Goal: Information Seeking & Learning: Check status

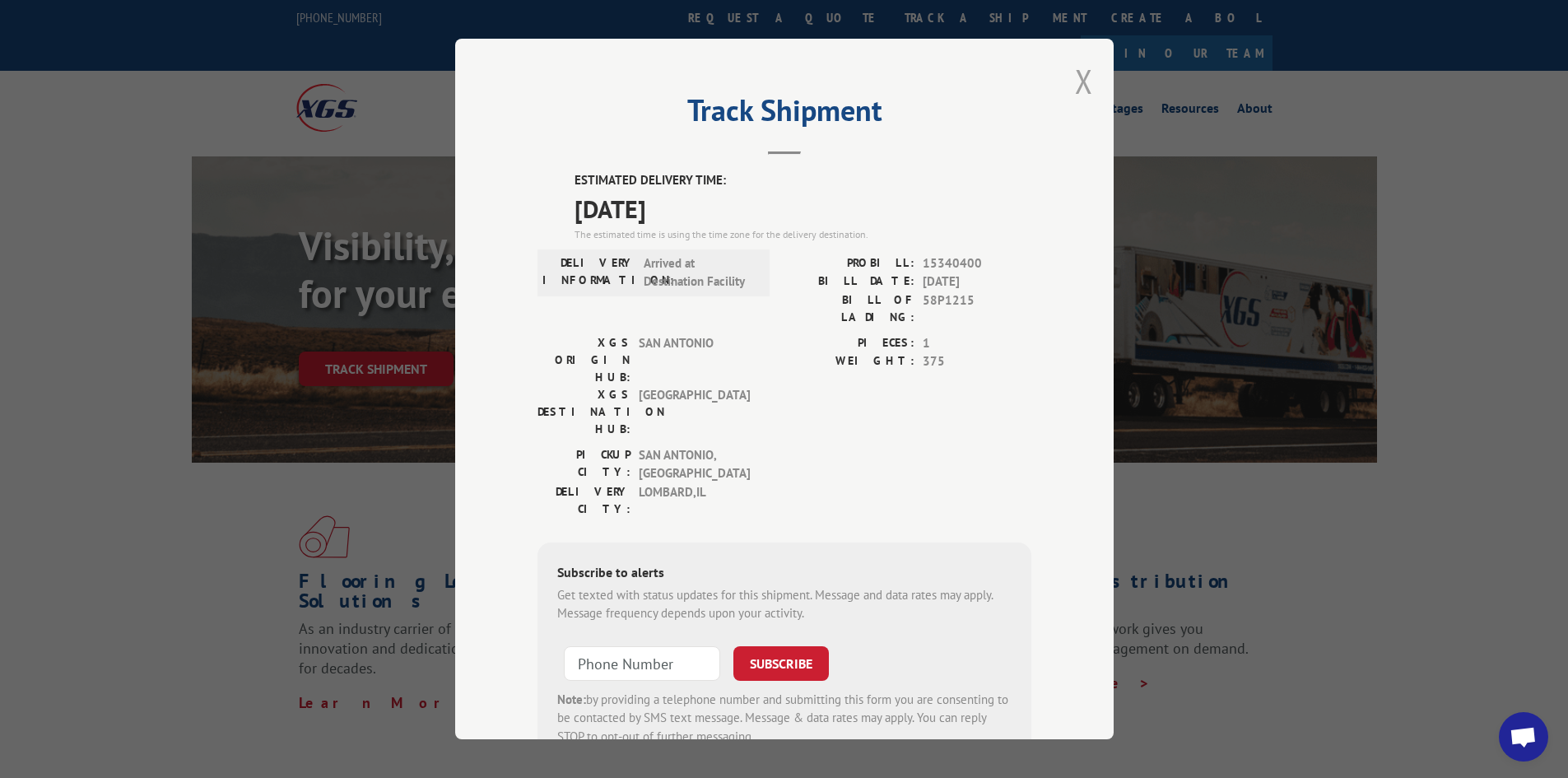
click at [1075, 81] on button "Close modal" at bounding box center [1084, 81] width 18 height 43
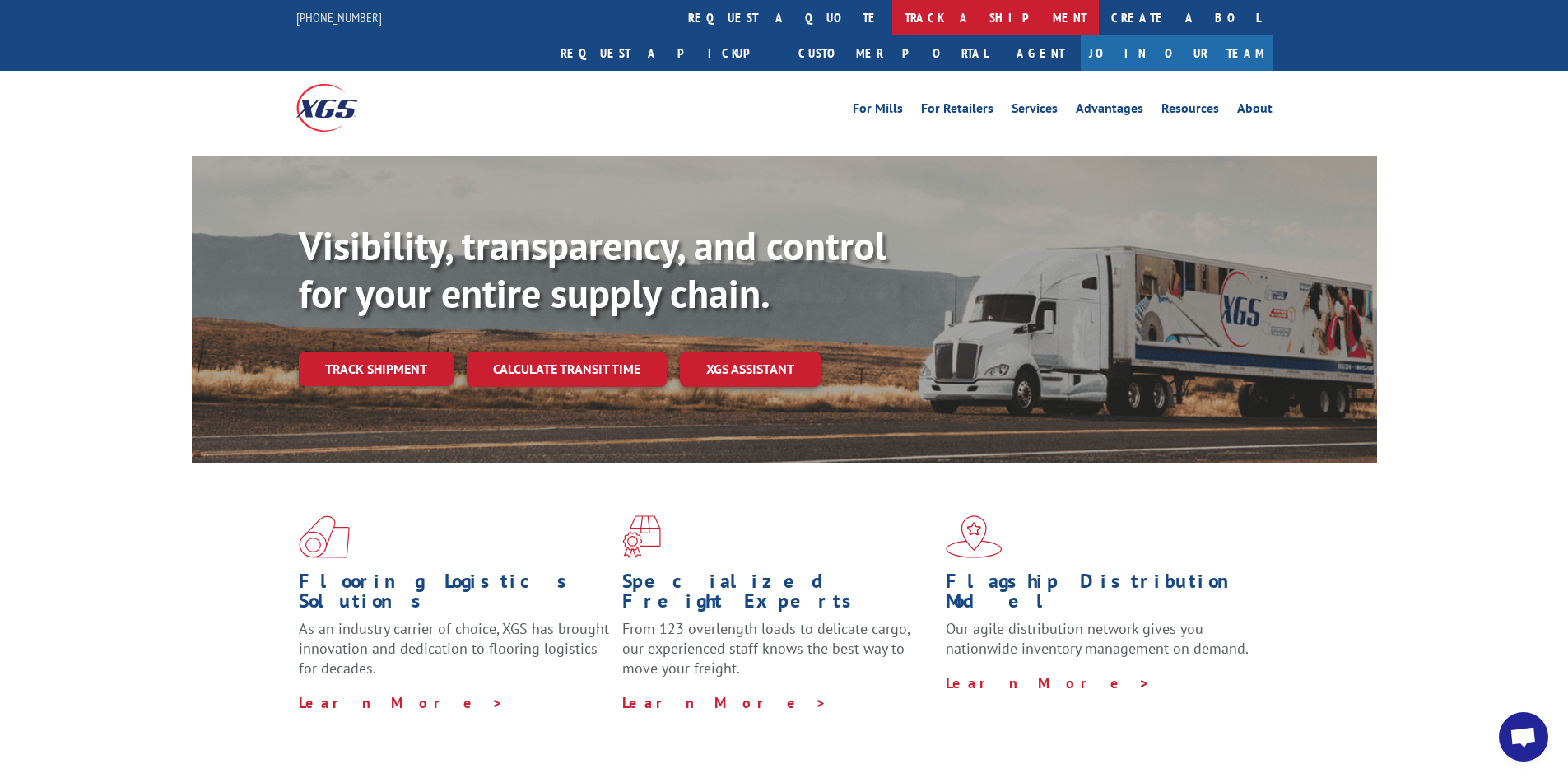
click at [892, 15] on link "track a shipment" at bounding box center [995, 17] width 206 height 35
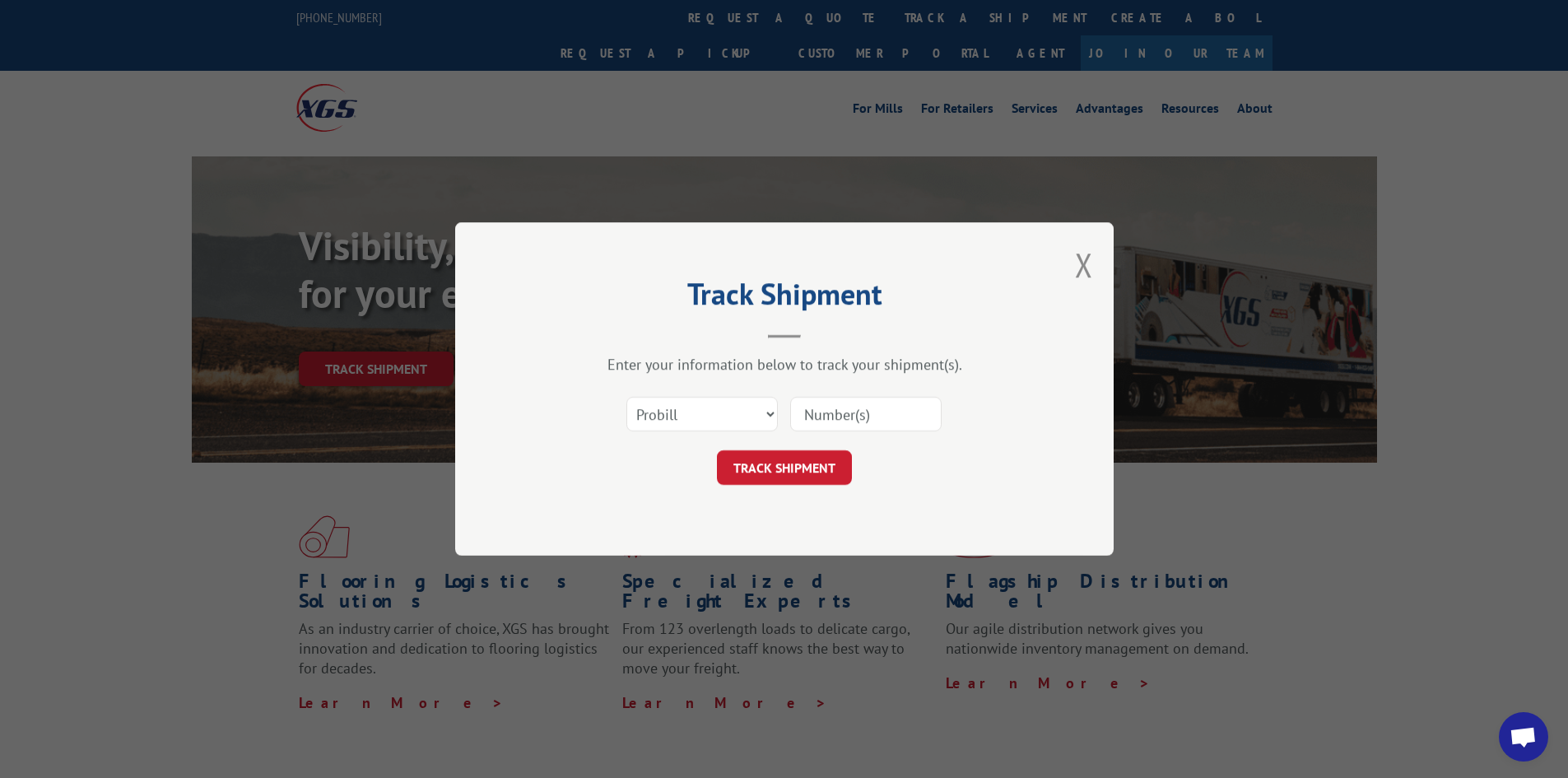
click at [878, 405] on input at bounding box center [865, 413] width 151 height 34
paste input "17469843"
type input "17469843"
click at [790, 474] on button "TRACK SHIPMENT" at bounding box center [784, 468] width 135 height 34
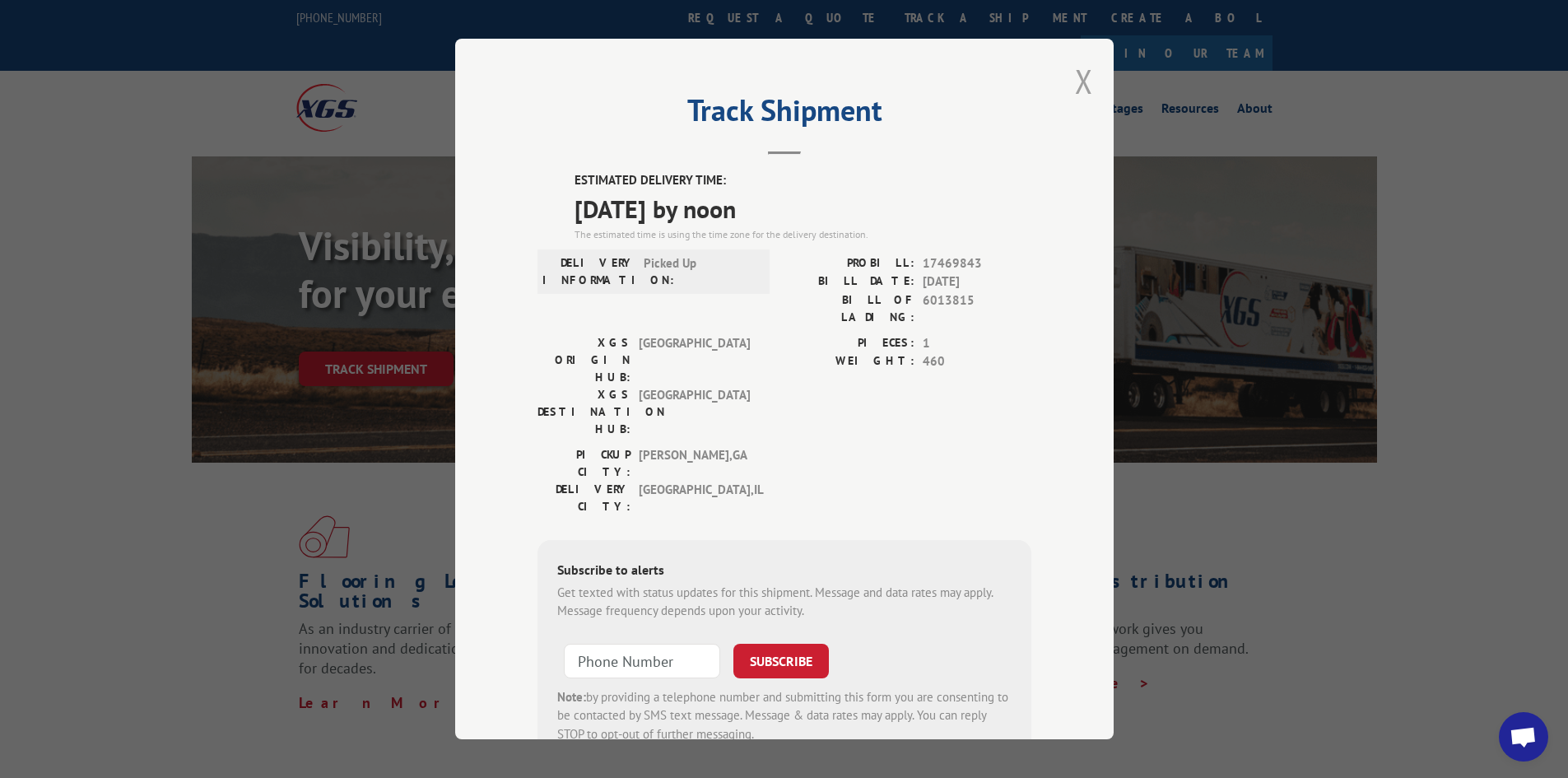
click at [1075, 87] on button "Close modal" at bounding box center [1084, 81] width 18 height 43
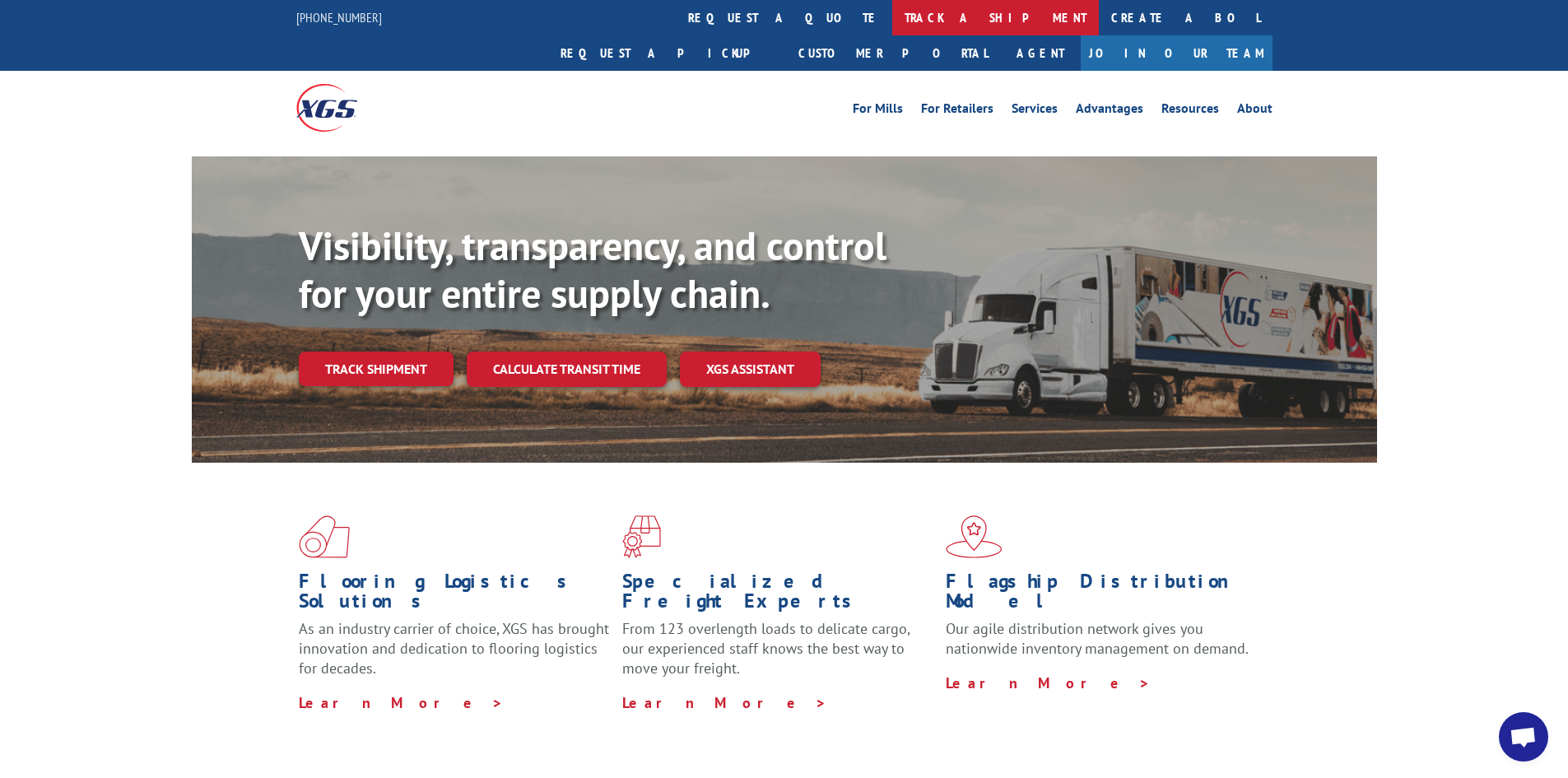
click at [892, 16] on link "track a shipment" at bounding box center [995, 17] width 206 height 35
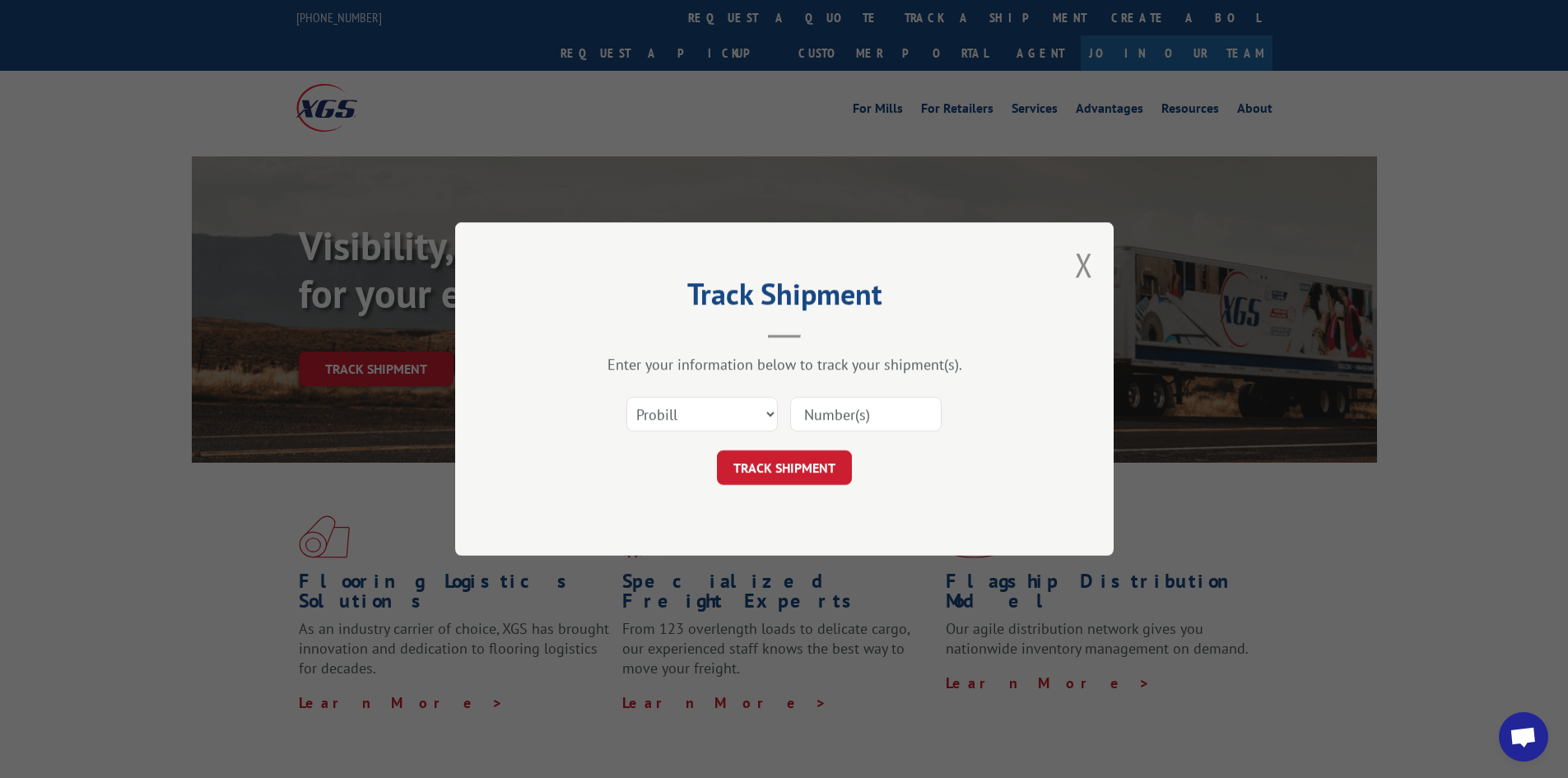
click at [882, 423] on input at bounding box center [865, 413] width 151 height 34
paste input "17228769"
type input "17228769"
click at [786, 472] on button "TRACK SHIPMENT" at bounding box center [784, 468] width 135 height 34
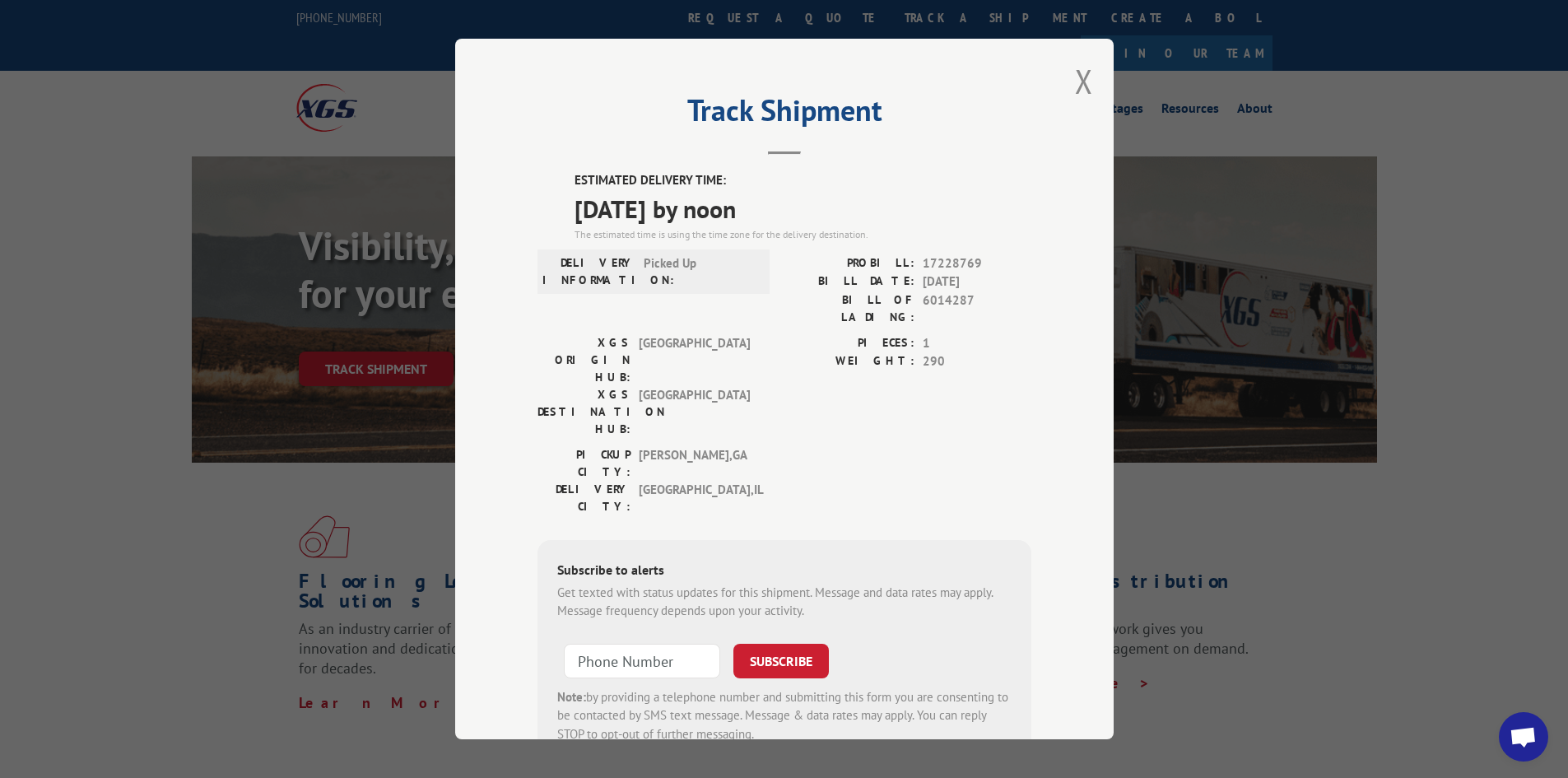
drag, startPoint x: 1079, startPoint y: 87, endPoint x: 1019, endPoint y: 70, distance: 62.4
click at [1079, 86] on button "Close modal" at bounding box center [1084, 81] width 18 height 43
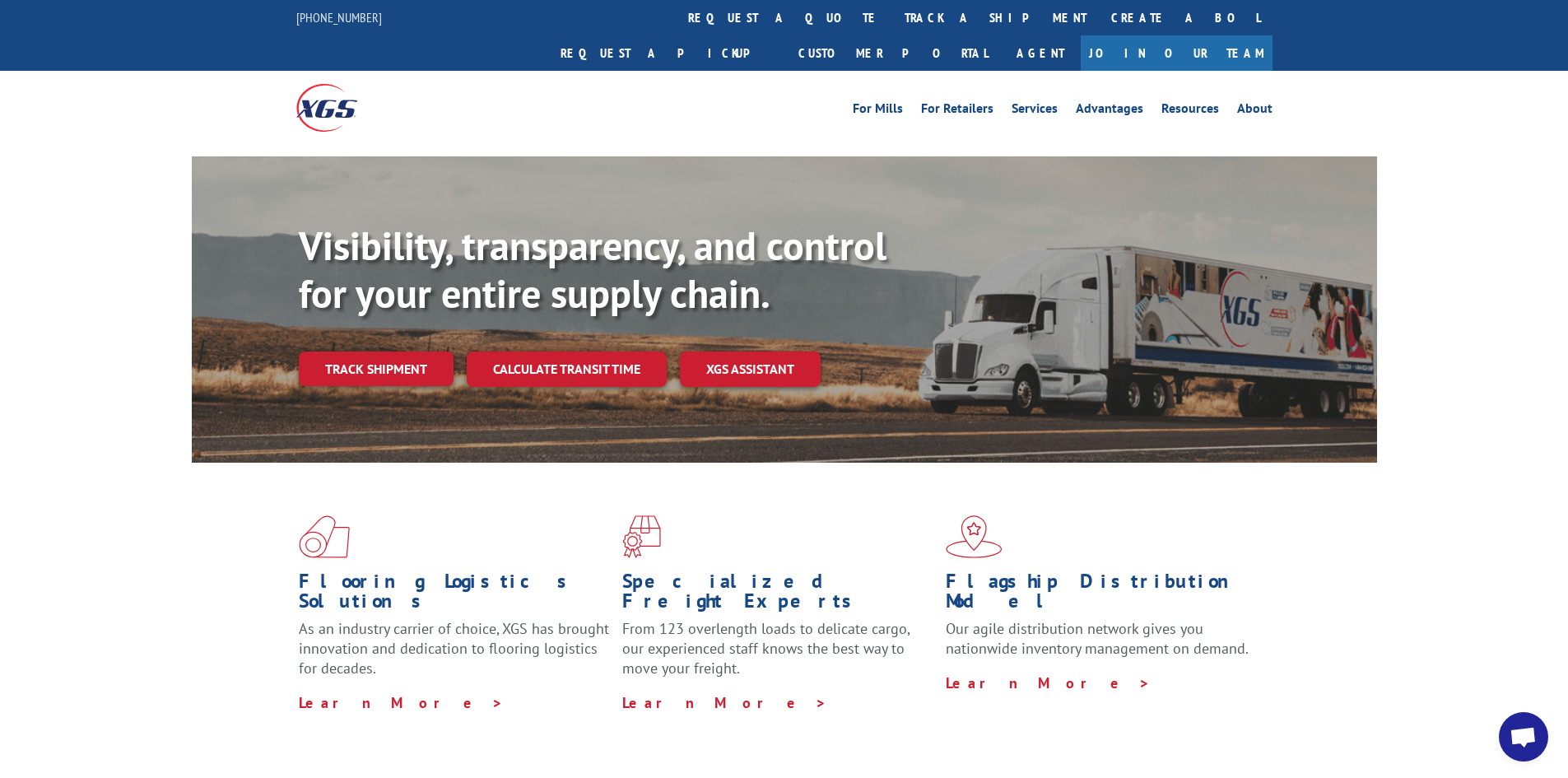
drag, startPoint x: 734, startPoint y: 16, endPoint x: 775, endPoint y: 41, distance: 48.0
click at [892, 15] on link "track a shipment" at bounding box center [995, 17] width 206 height 35
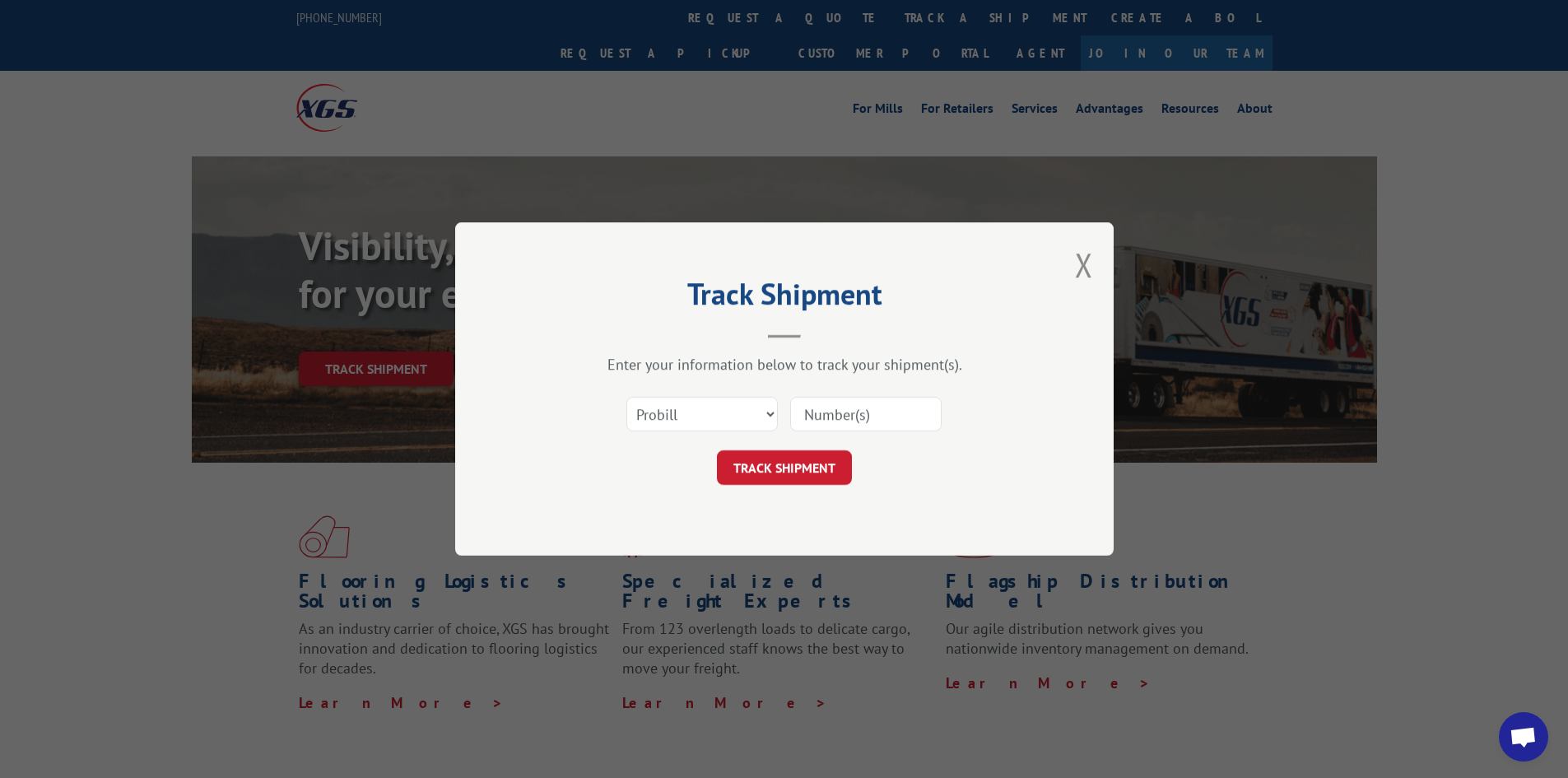
click at [910, 405] on input at bounding box center [865, 413] width 151 height 34
paste input "17470036"
type input "17470036"
click at [778, 467] on button "TRACK SHIPMENT" at bounding box center [784, 468] width 135 height 34
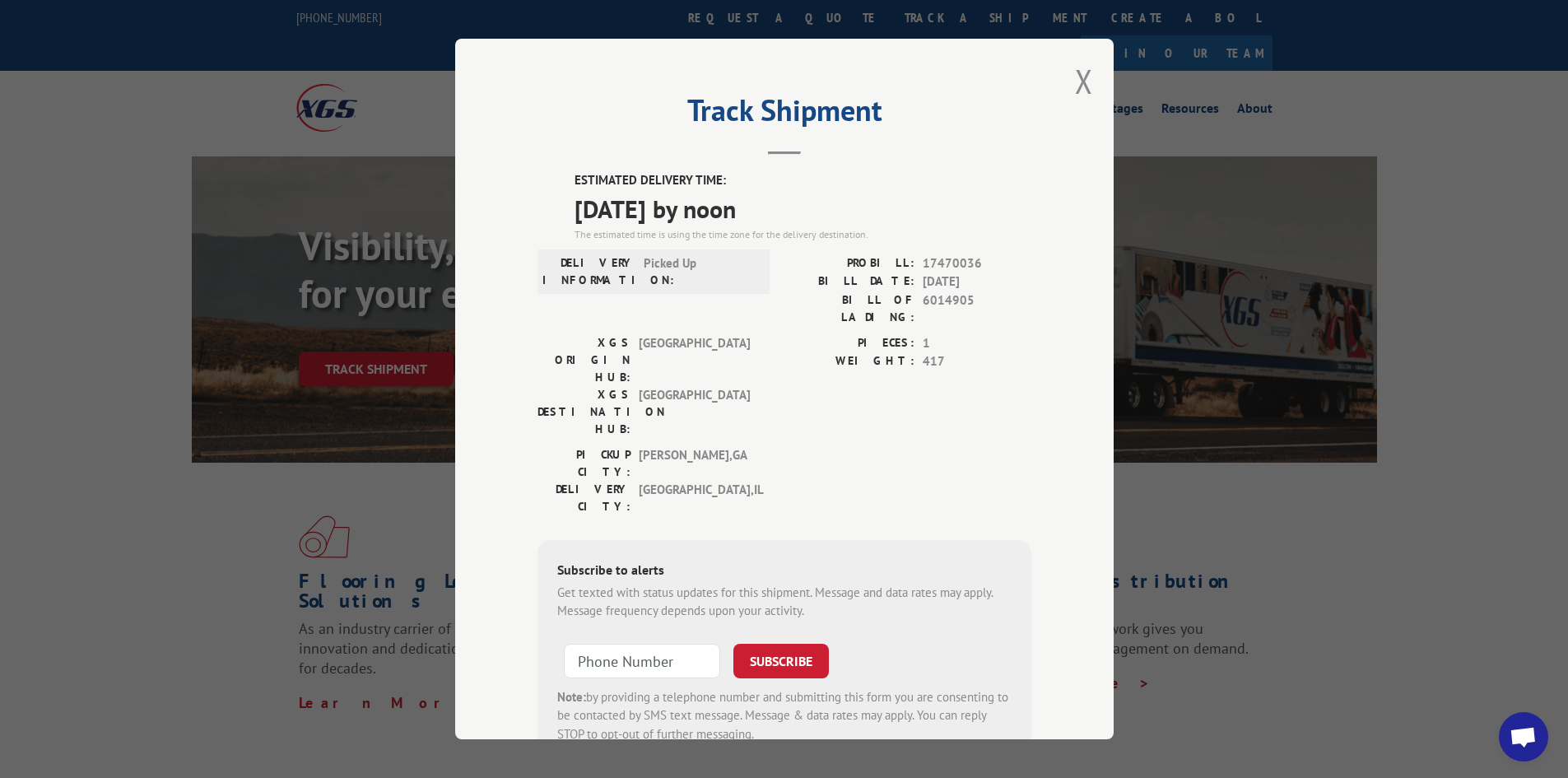
drag, startPoint x: 1087, startPoint y: 78, endPoint x: 852, endPoint y: 50, distance: 236.7
click at [1086, 78] on div "Track Shipment ESTIMATED DELIVERY TIME: [DATE] by noon The estimated time is us…" at bounding box center [784, 389] width 659 height 700
click at [1078, 84] on button "Close modal" at bounding box center [1084, 81] width 18 height 43
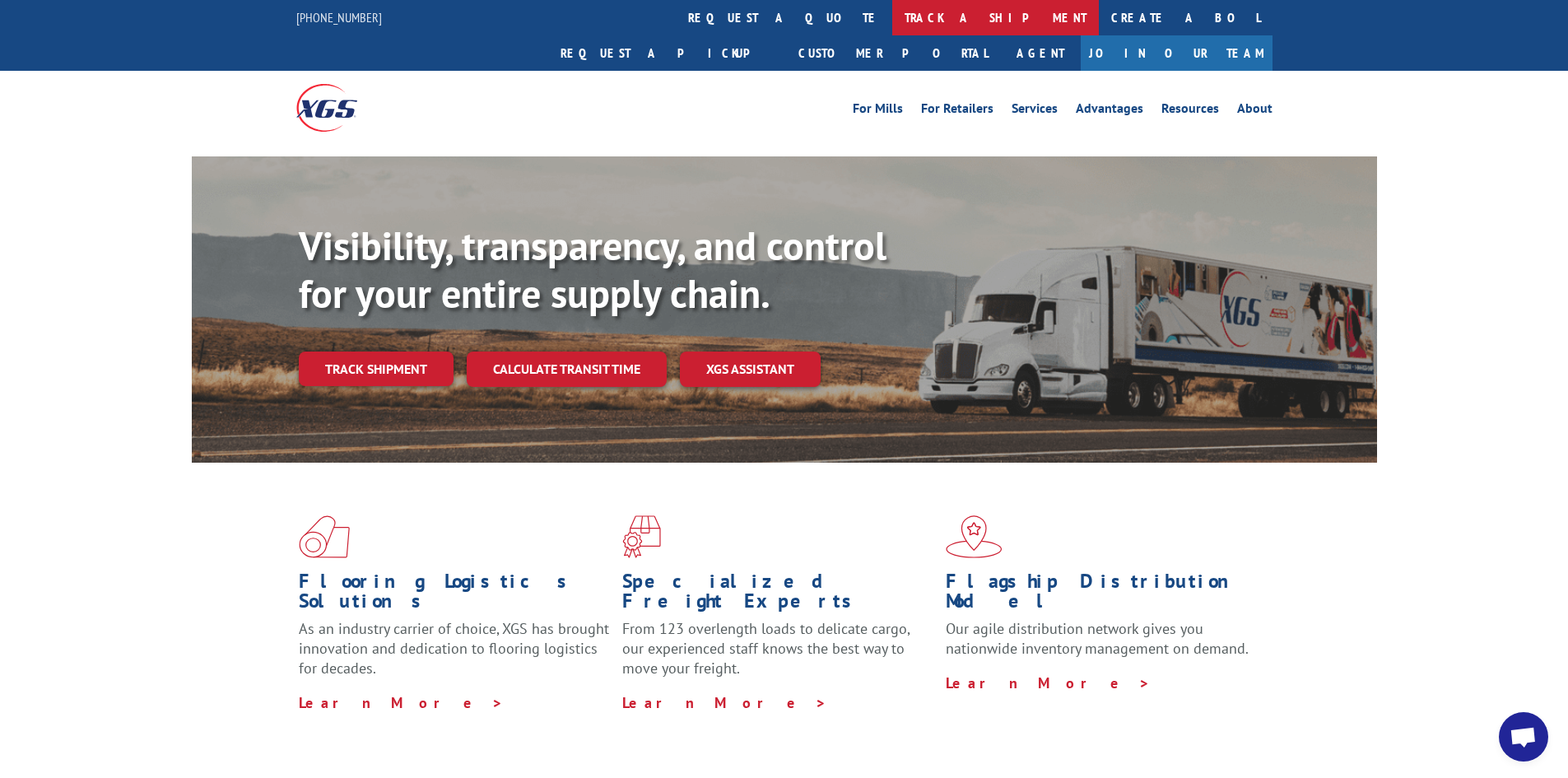
click at [892, 15] on link "track a shipment" at bounding box center [995, 17] width 206 height 35
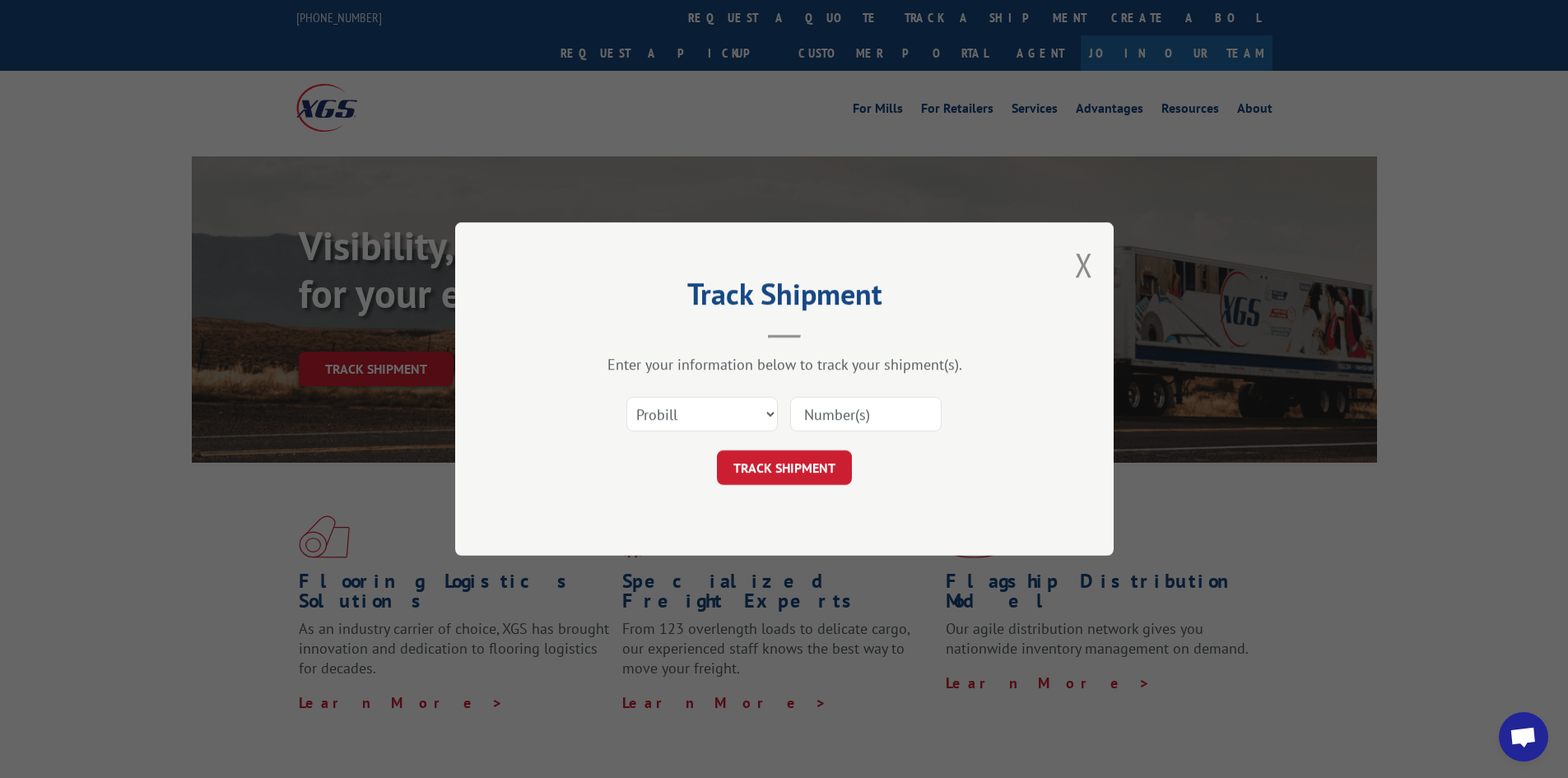
click at [882, 415] on input at bounding box center [865, 413] width 151 height 34
paste input "17228770"
type input "17228770"
click at [775, 460] on button "TRACK SHIPMENT" at bounding box center [784, 468] width 135 height 34
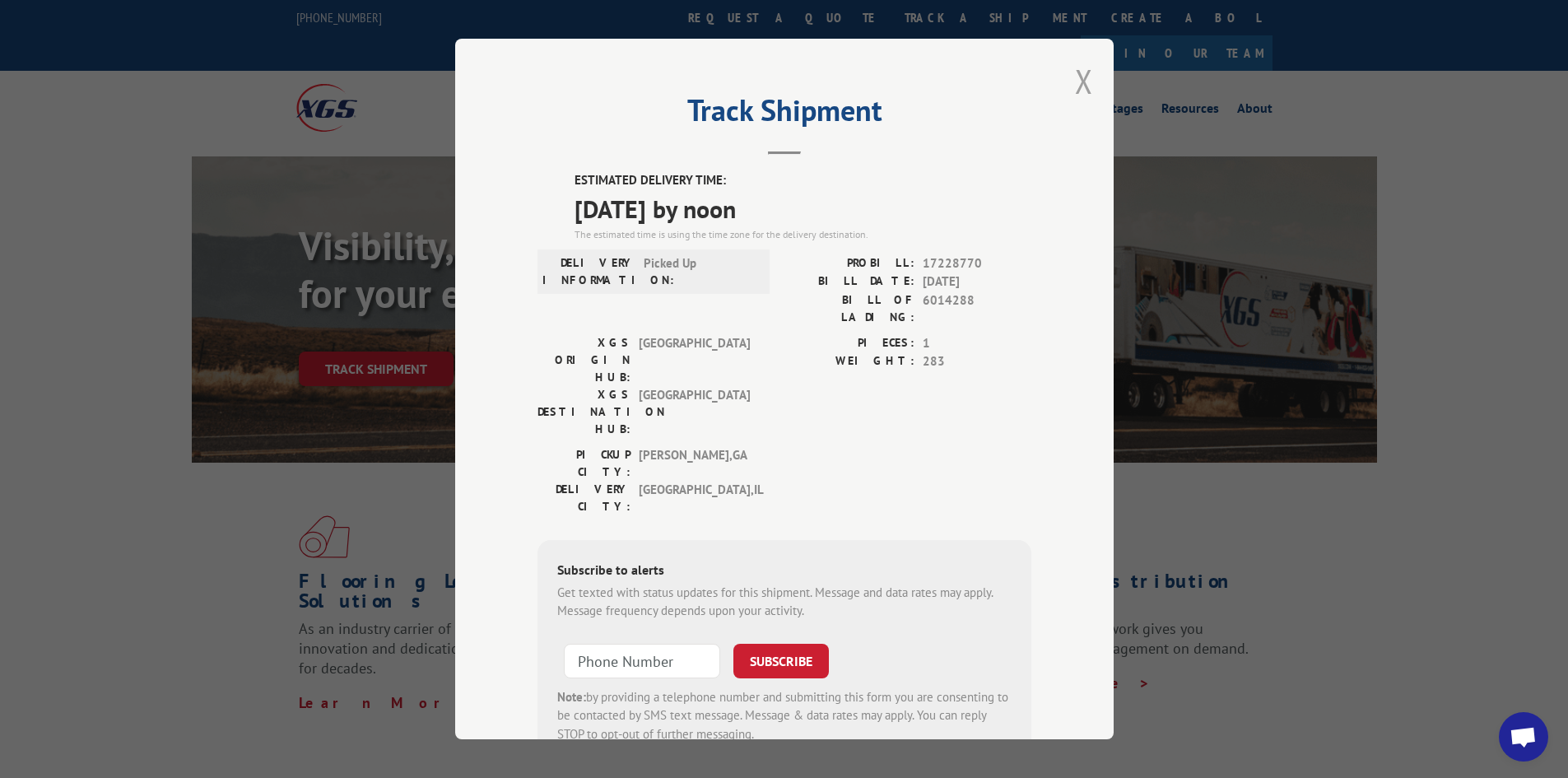
click at [1075, 74] on button "Close modal" at bounding box center [1084, 81] width 18 height 43
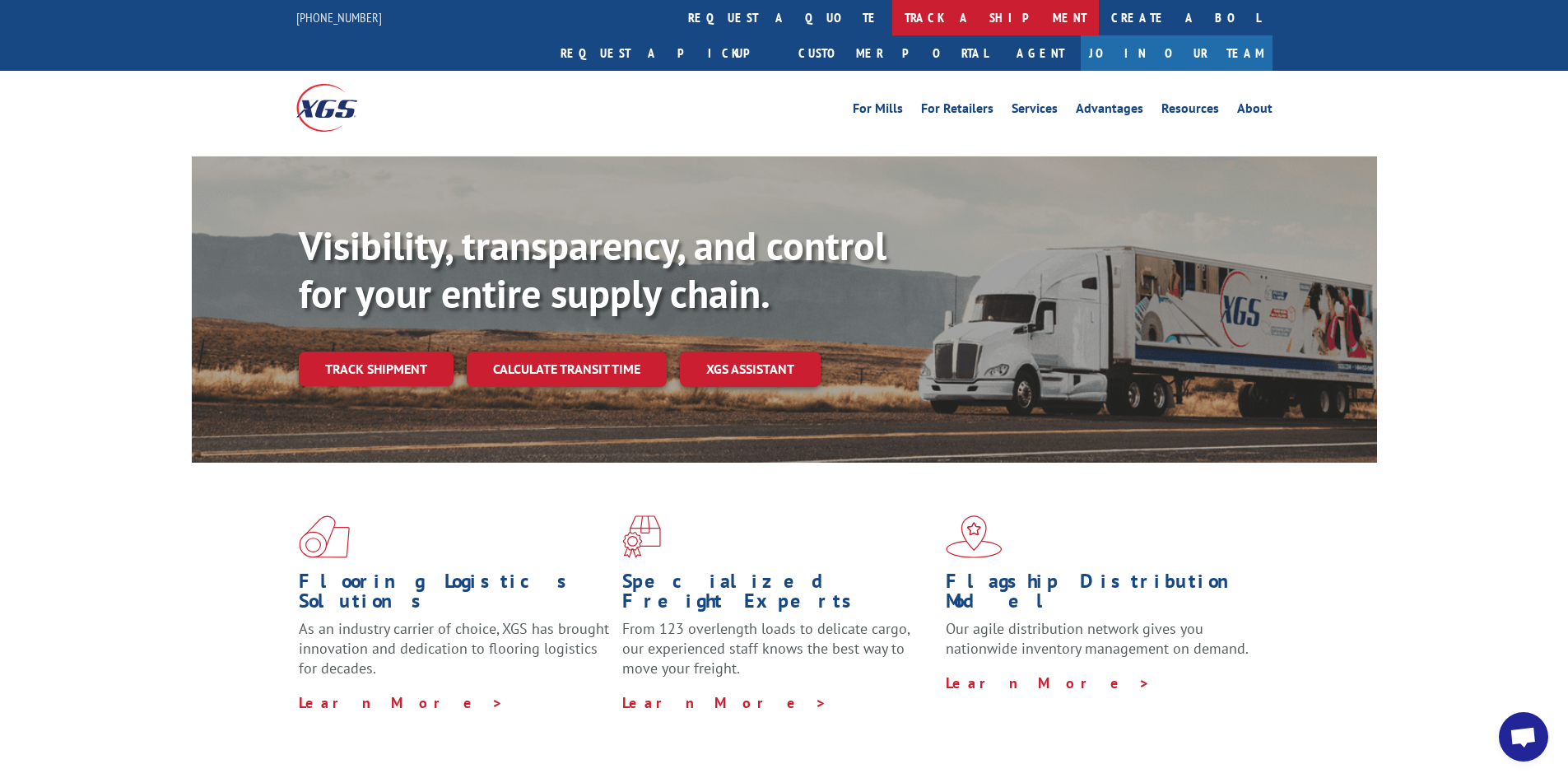
click at [892, 21] on link "track a shipment" at bounding box center [995, 17] width 206 height 35
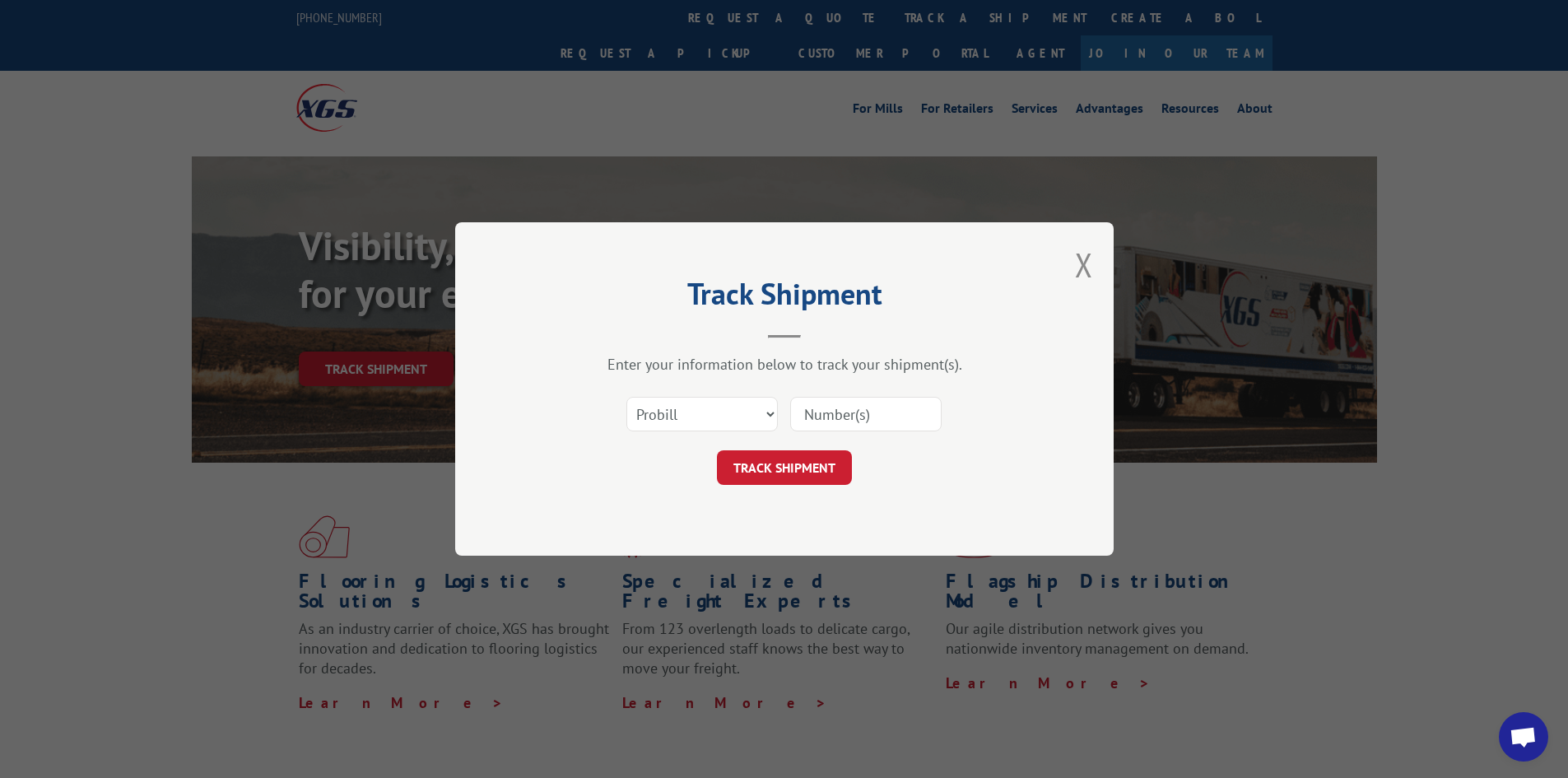
click at [882, 404] on input at bounding box center [865, 413] width 151 height 34
paste input "17521056"
type input "17521056"
click at [806, 475] on button "TRACK SHIPMENT" at bounding box center [784, 468] width 135 height 34
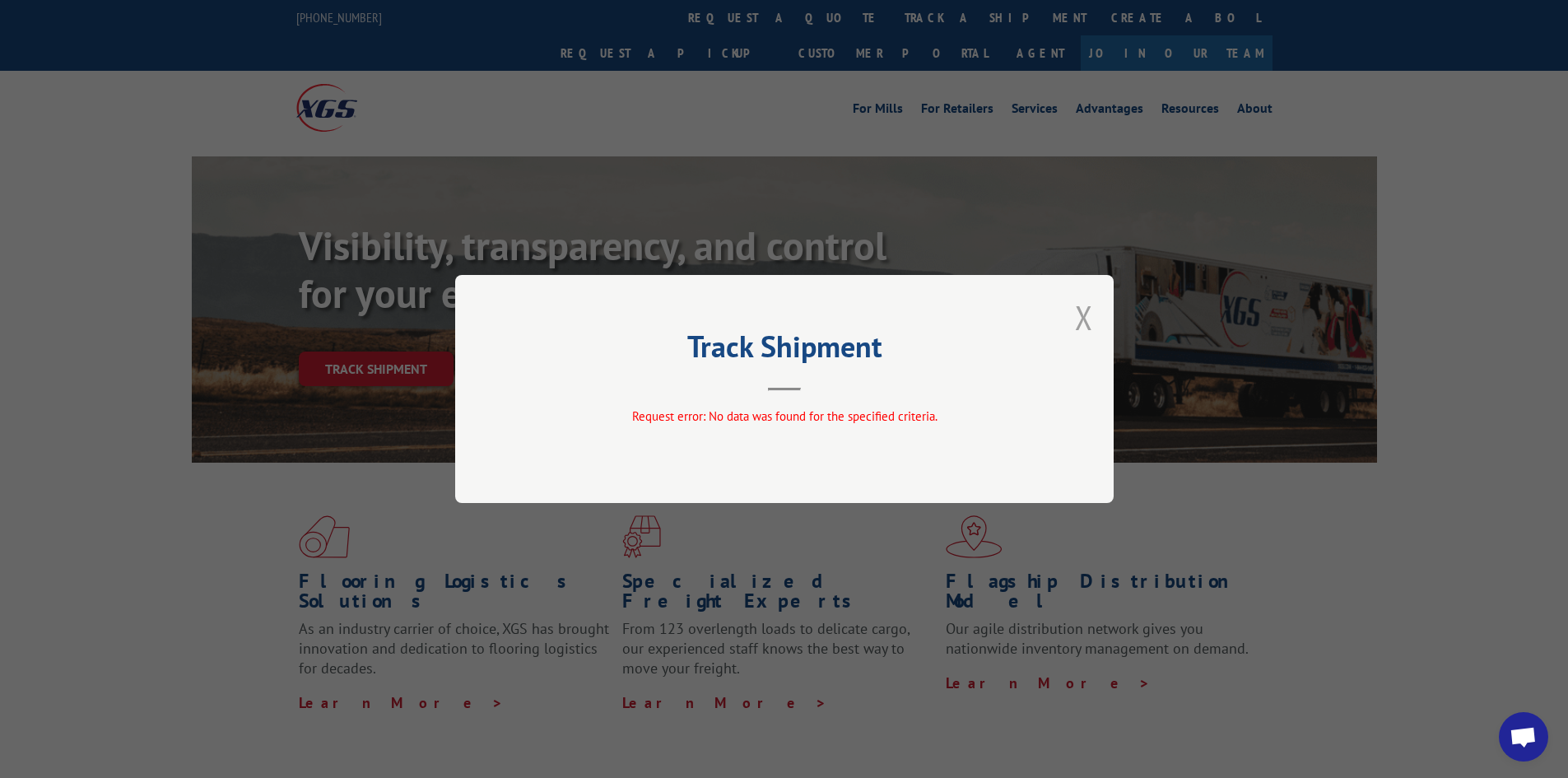
click at [1085, 318] on button "Close modal" at bounding box center [1084, 318] width 18 height 43
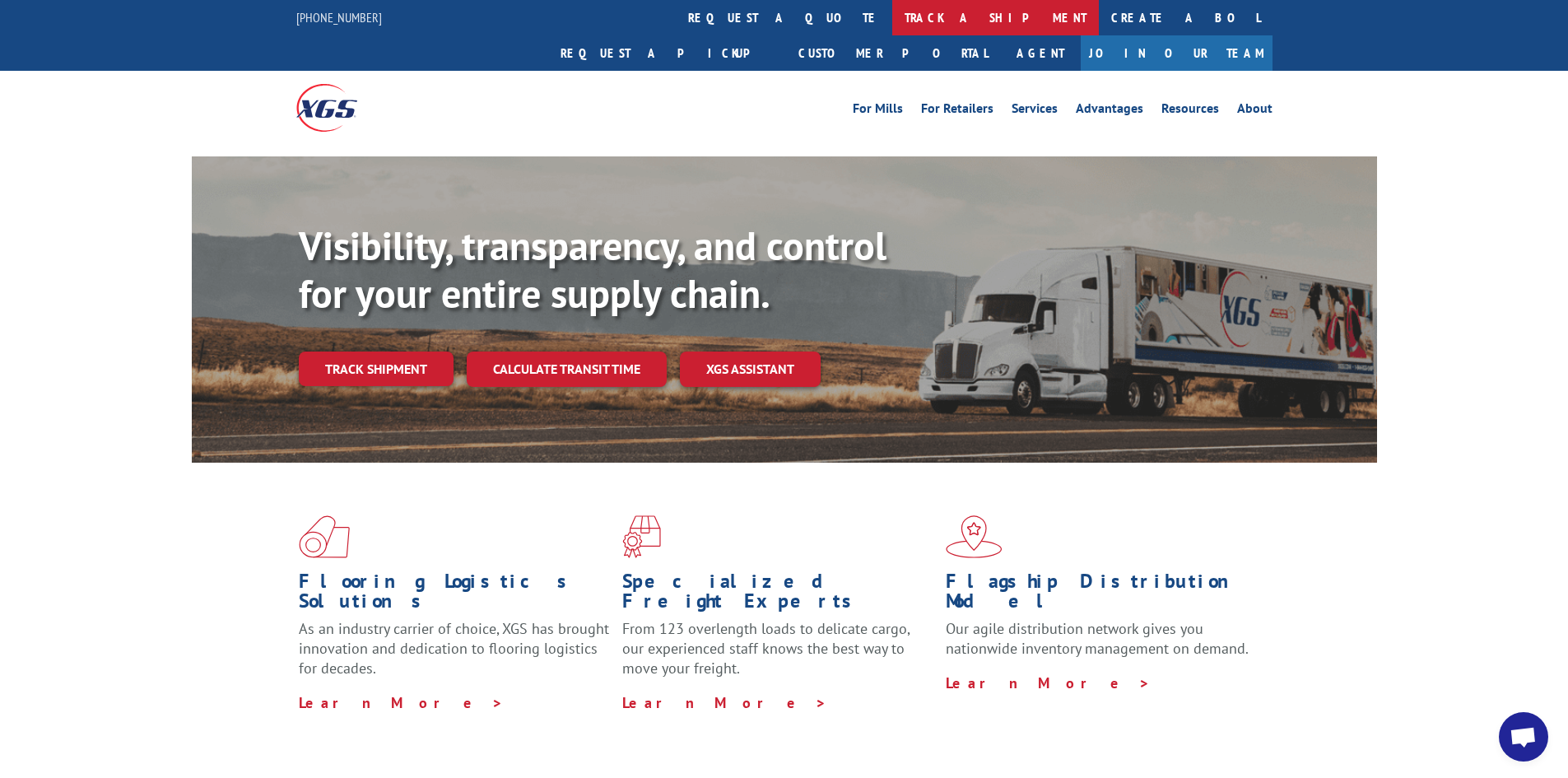
click at [892, 8] on link "track a shipment" at bounding box center [995, 17] width 206 height 35
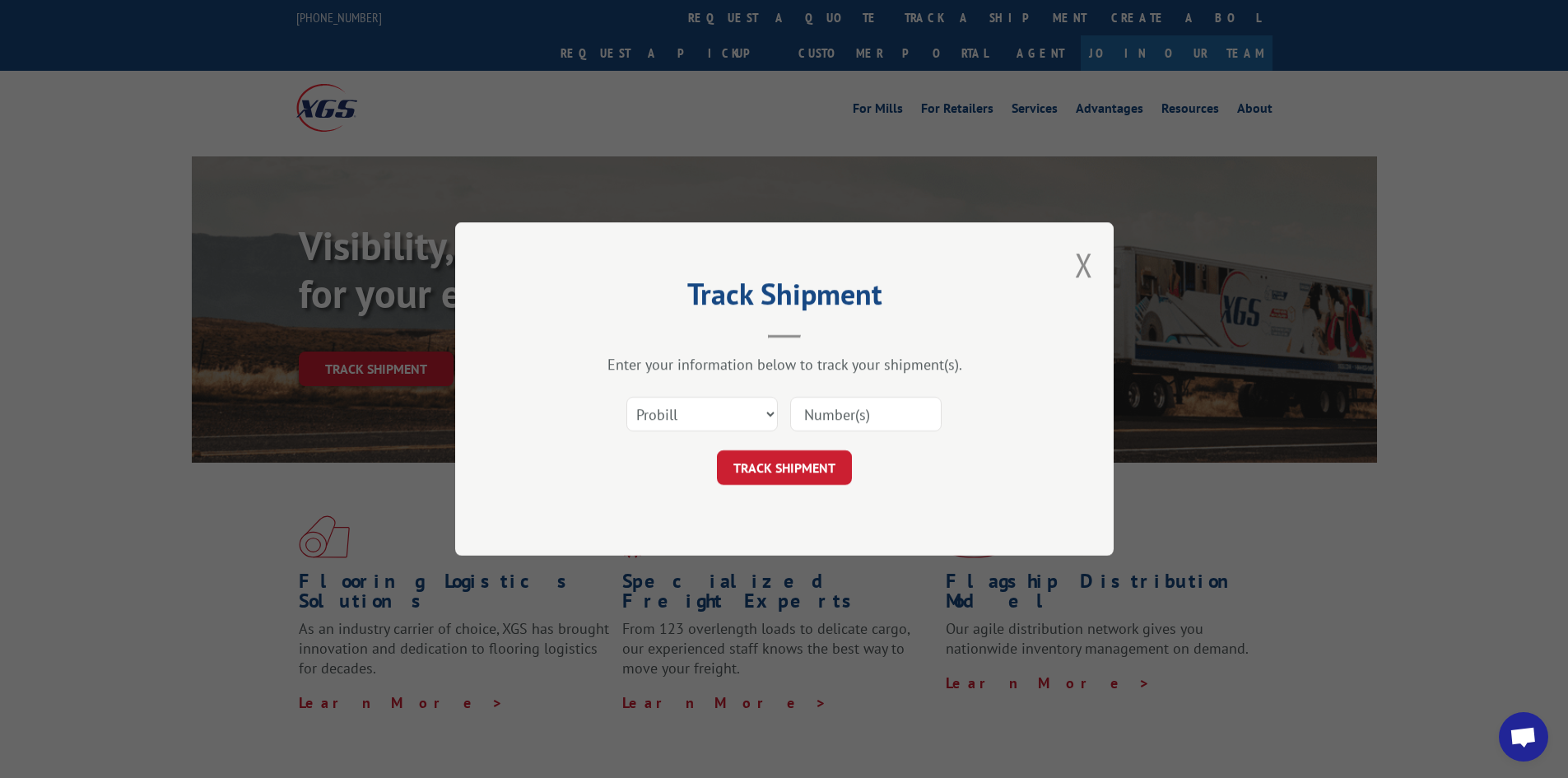
drag, startPoint x: 898, startPoint y: 413, endPoint x: 911, endPoint y: 413, distance: 13.0
click at [906, 413] on input at bounding box center [865, 413] width 151 height 34
type input "15340360"
click at [717, 451] on button "TRACK SHIPMENT" at bounding box center [784, 468] width 135 height 34
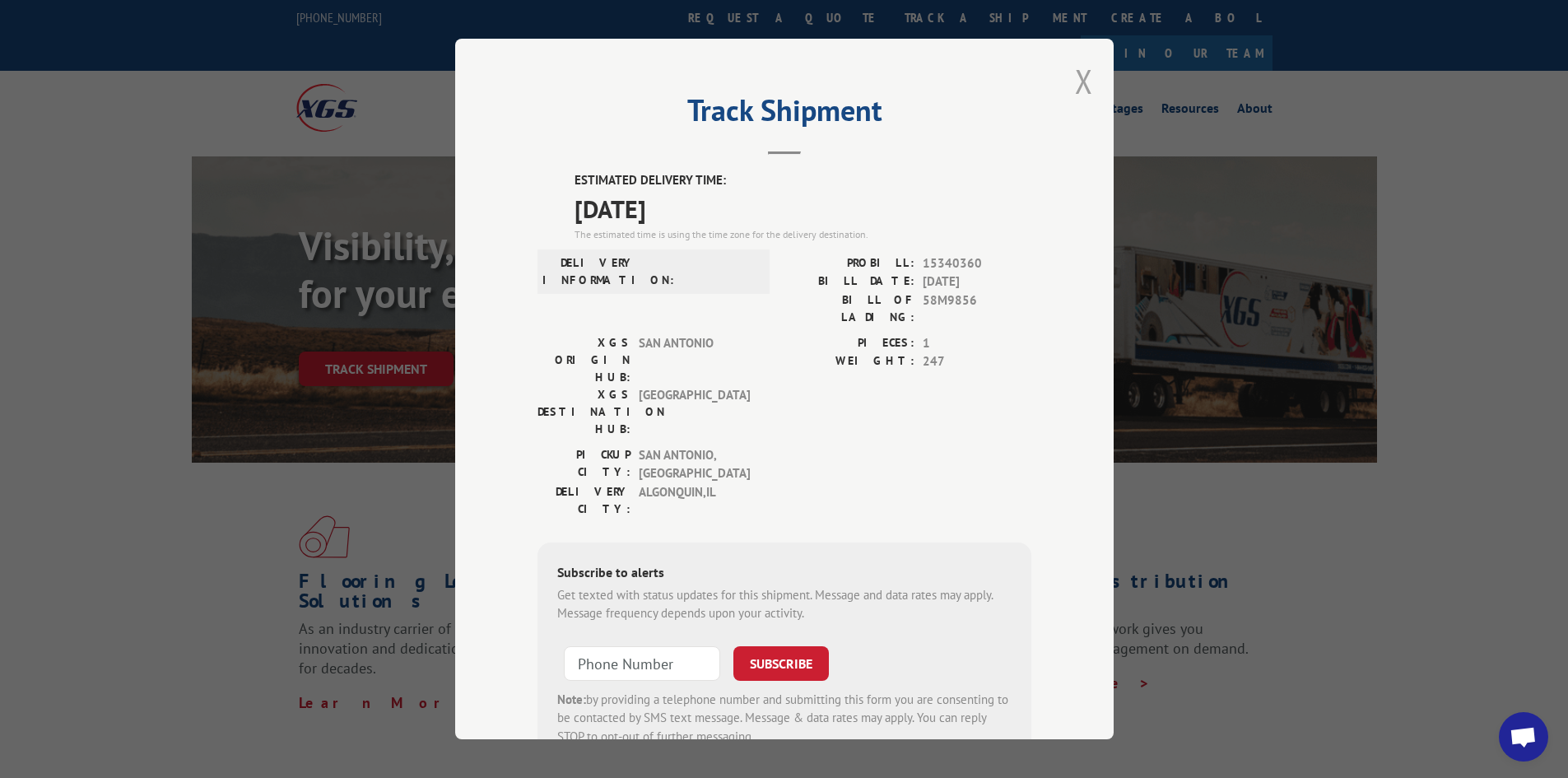
click at [1075, 77] on button "Close modal" at bounding box center [1084, 81] width 18 height 43
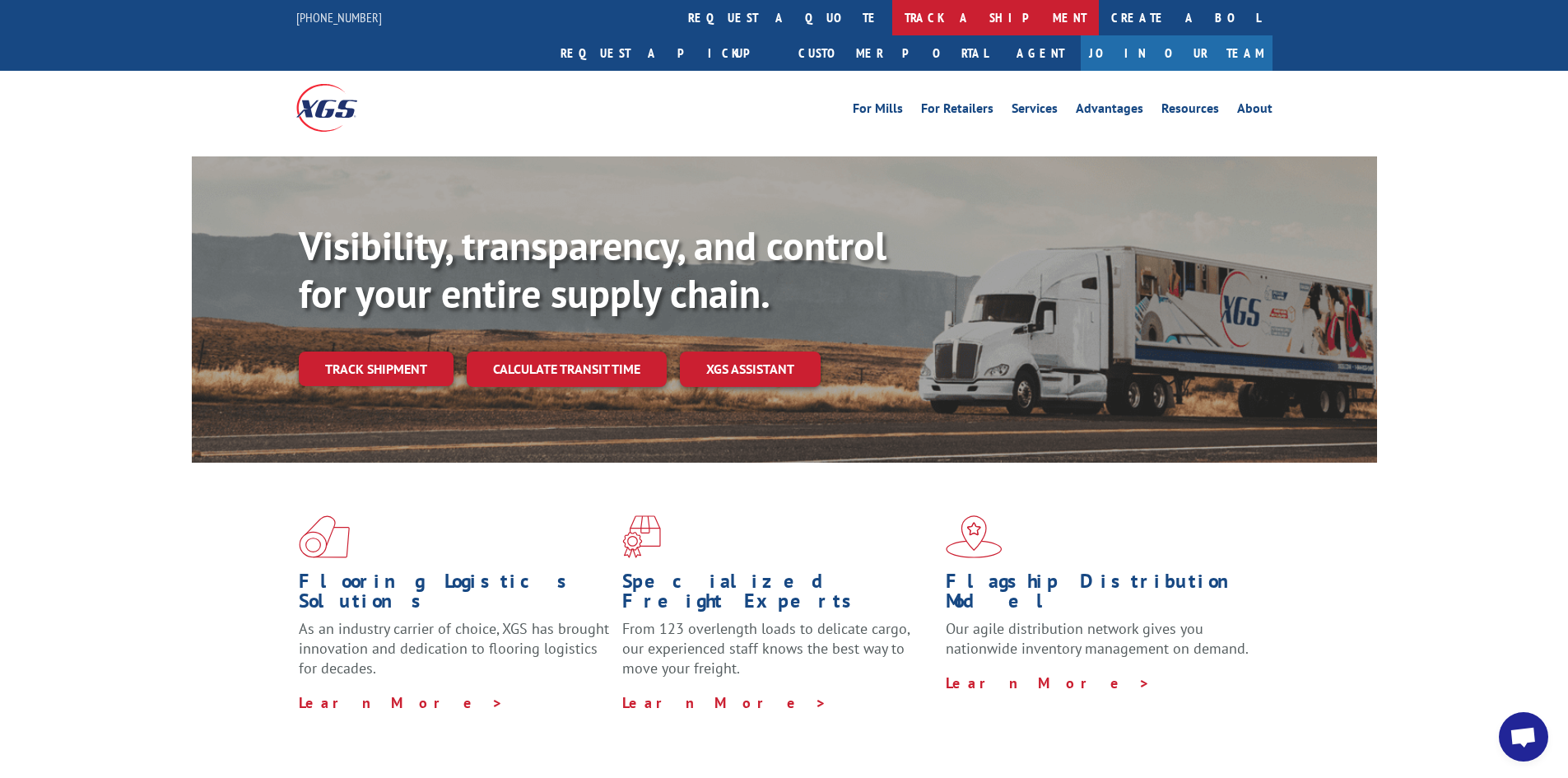
click at [892, 15] on link "track a shipment" at bounding box center [995, 17] width 206 height 35
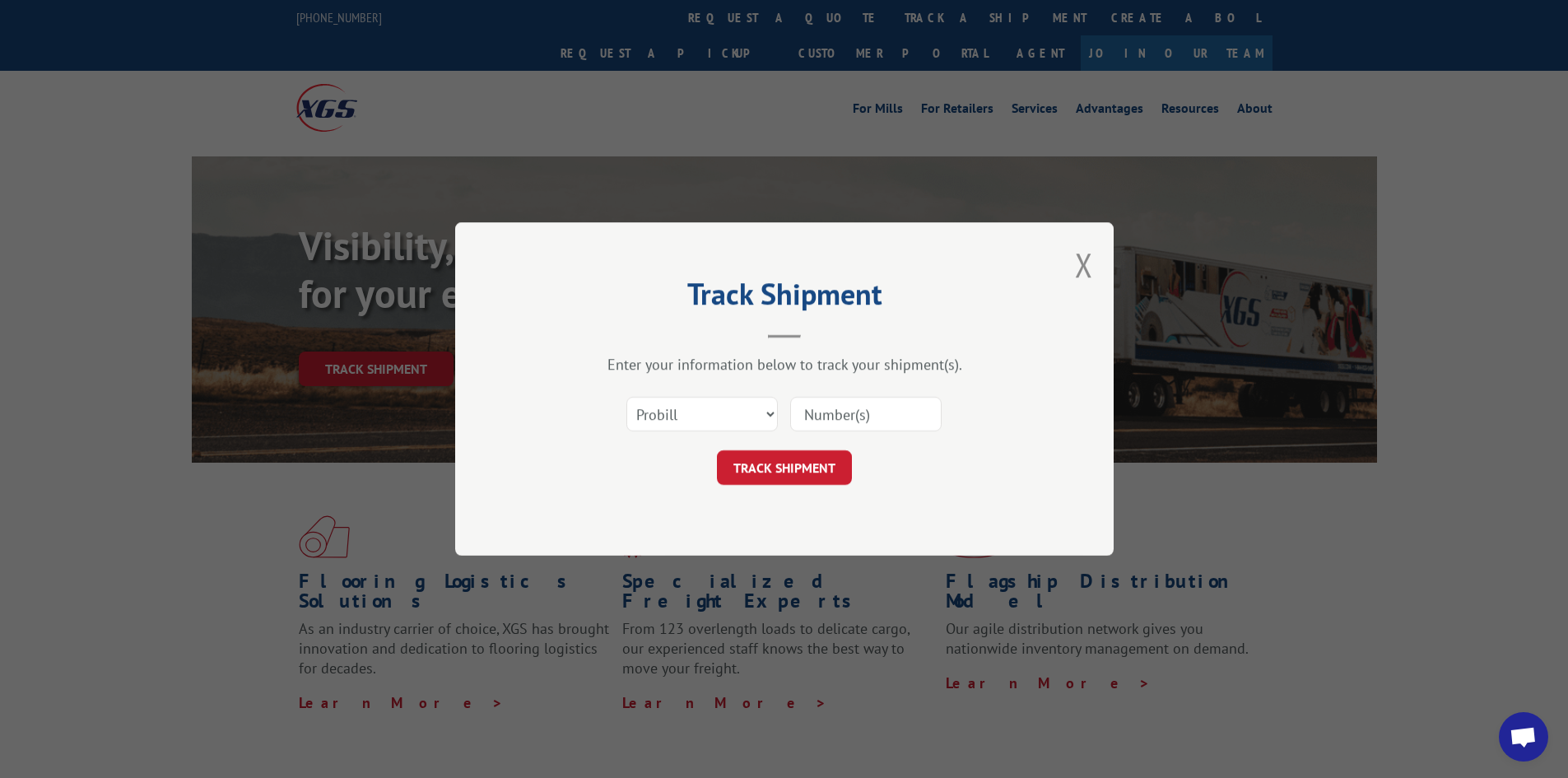
click at [919, 413] on input at bounding box center [865, 413] width 151 height 34
type input "15340400"
click at [717, 451] on button "TRACK SHIPMENT" at bounding box center [784, 468] width 135 height 34
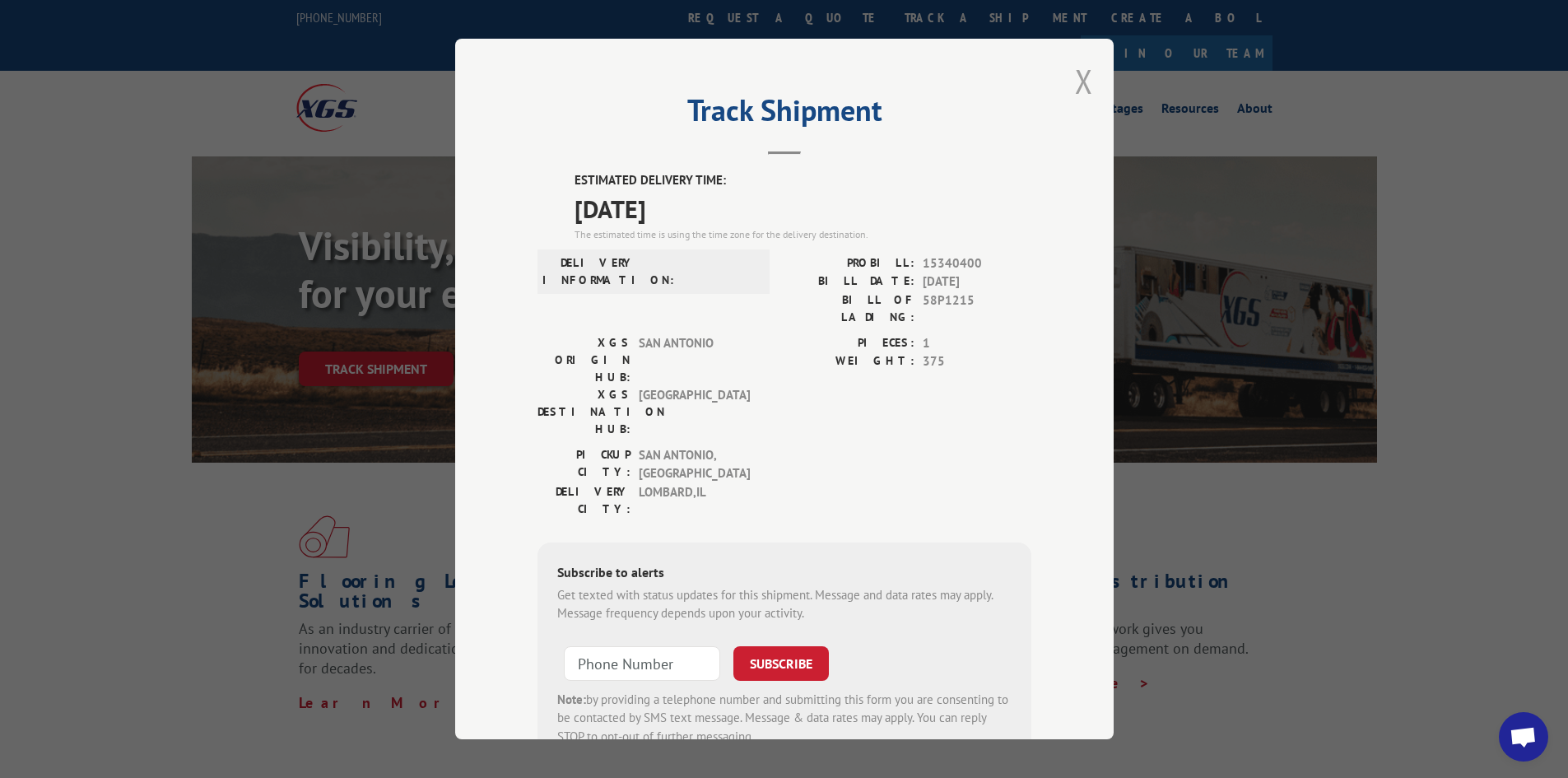
click at [1075, 82] on button "Close modal" at bounding box center [1084, 81] width 18 height 43
